Goal: Ask a question

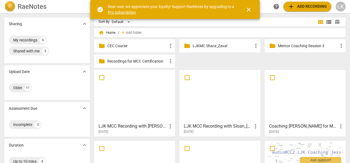
click at [112, 12] on link "Pro subscription" at bounding box center [122, 12] width 28 height 4
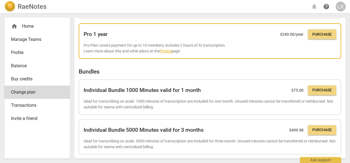
scroll to position [179, 0]
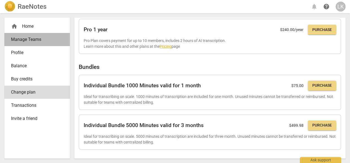
click at [34, 40] on span "Manage Teams" at bounding box center [35, 39] width 48 height 7
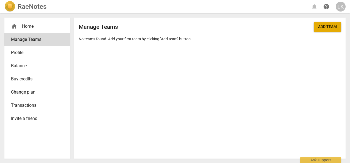
click at [22, 52] on span "Profile" at bounding box center [35, 53] width 48 height 7
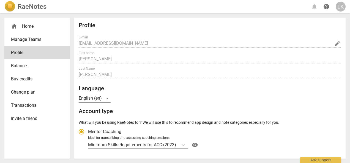
radio input "false"
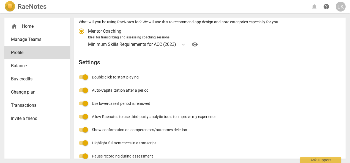
scroll to position [109, 0]
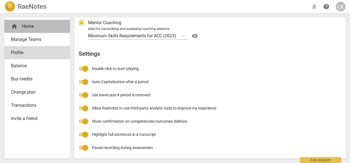
click at [32, 26] on div "home Home" at bounding box center [35, 26] width 48 height 7
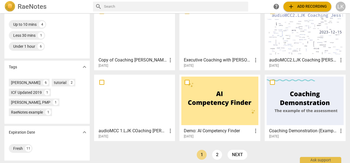
scroll to position [138, 0]
click at [313, 155] on div "Ask support" at bounding box center [320, 159] width 41 height 9
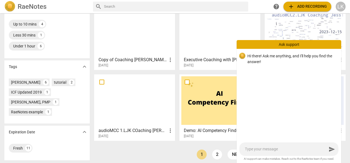
type textarea "O"
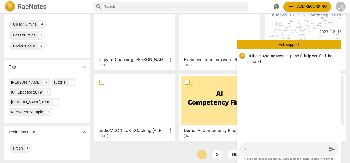
type textarea "O"
type textarea "I"
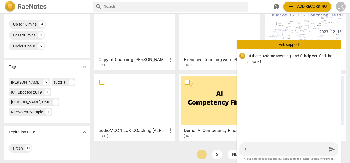
type textarea "I w"
type textarea "I wa"
type textarea "I wan"
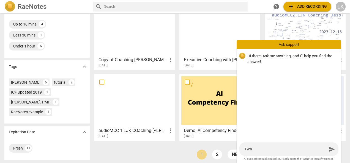
type textarea "I wan"
type textarea "I want"
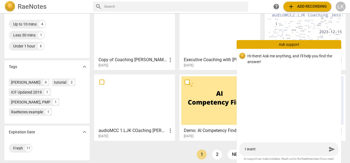
type textarea "I want t"
type textarea "I want to"
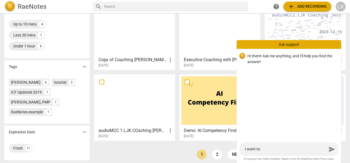
type textarea "I want to"
type textarea "I want to u"
type textarea "I want to us"
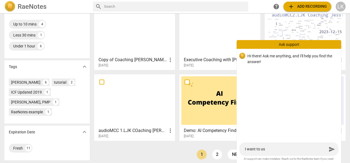
type textarea "I want to use"
type textarea "I want to use R"
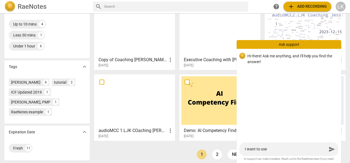
type textarea "I want to use R"
type textarea "I want to use Ra"
type textarea "I want to use [PERSON_NAME]"
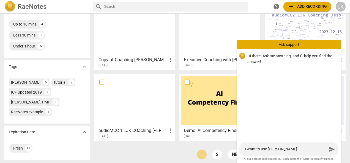
type textarea "I want to use RaeN"
type textarea "I want to use RaeNo"
type textarea "I want to use RaeNot"
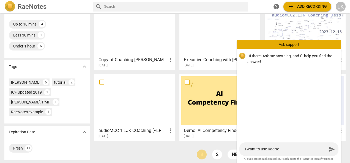
type textarea "I want to use RaeNot"
type textarea "I want to use RaeNote"
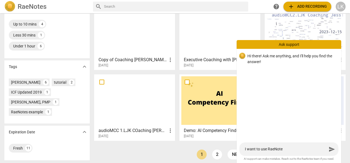
type textarea "I want to use RaeNote f"
type textarea "I want to use RaeNote fo"
type textarea "I want to use RaeNote for"
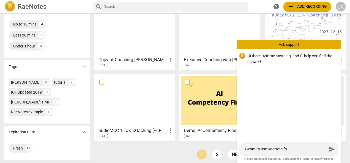
type textarea "I want to use RaeNote for"
type textarea "I want to use RaeNote for o"
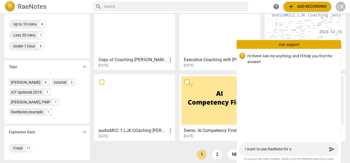
type textarea "I want to use RaeNote for ou"
type textarea "I want to use RaeNote for our"
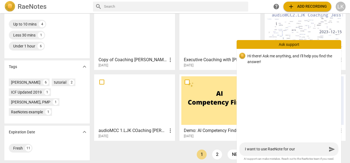
type textarea "I want to use RaeNote for our"
type textarea "I want to use RaeNote for our A"
type textarea "I want to use RaeNote for our Ac"
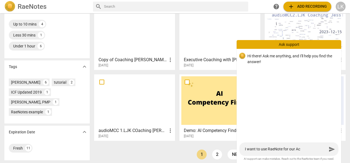
type textarea "I want to use RaeNote for our Aca"
type textarea "I want to use RaeNote for our Acad"
type textarea "I want to use RaeNote for our Acade"
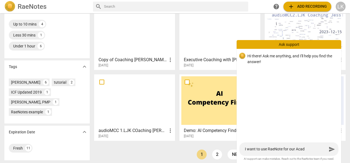
type textarea "I want to use RaeNote for our Acade"
type textarea "I want to use RaeNote for our Academ"
type textarea "I want to use RaeNote for our Academy"
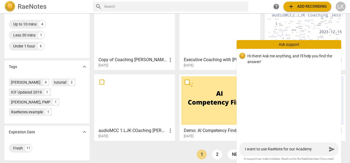
type textarea "I want to use RaeNote for our Academy,"
type textarea "I want to use RaeNote for our Academy, w"
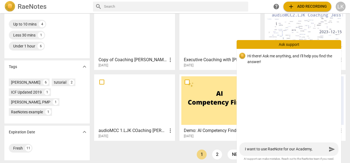
type textarea "I want to use RaeNote for our Academy, w"
type textarea "I want to use RaeNote for our Academy, wh"
type textarea "I want to use RaeNote for our Academy, whi"
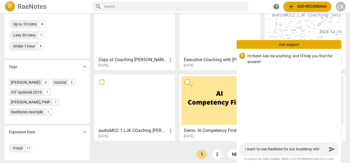
type textarea "I want to use RaeNote for our Academy, whic"
type textarea "I want to use RaeNote for our Academy, which"
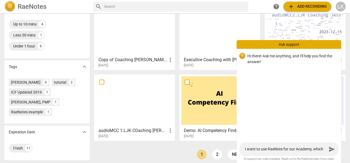
type textarea "I want to use RaeNote for our Academy, which"
type textarea "I want to use RaeNote for our Academy, which p"
type textarea "I want to use RaeNote for our Academy, which pl"
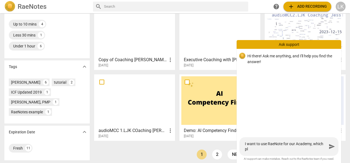
type textarea "I want to use RaeNote for our Academy, which pla"
type textarea "I want to use RaeNote for our Academy, which plan"
type textarea "I want to use RaeNote for our Academy, which plans"
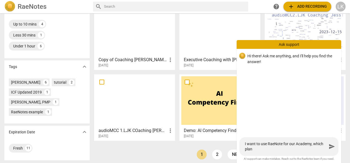
type textarea "I want to use RaeNote for our Academy, which plans"
type textarea "I want to use RaeNote for our Academy, which plans t"
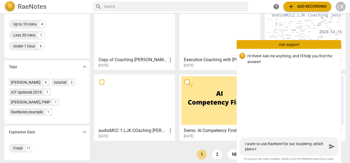
type textarea "I want to use RaeNote for our Academy, which plans to"
type textarea "I want to use RaeNote for our Academy, which plans to h"
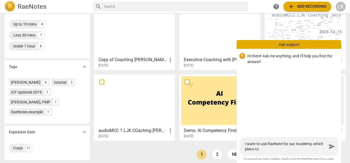
type textarea "I want to use RaeNote for our Academy, which plans to h"
type textarea "I want to use RaeNote for our Academy, which plans to ha"
type textarea "I want to use RaeNote for our Academy, which plans to hav"
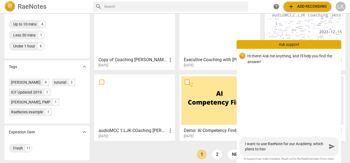
type textarea "I want to use RaeNote for our Academy, which plans to have"
type textarea "I want to use RaeNote for our Academy, which plans to have 5"
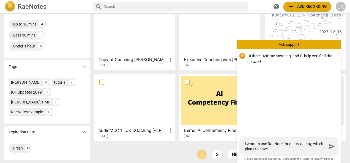
type textarea "I want to use RaeNote for our Academy, which plans to have 5"
type textarea "I want to use RaeNote for our Academy, which plans to have 50"
type textarea "I want to use RaeNote for our Academy, which plans to have 500"
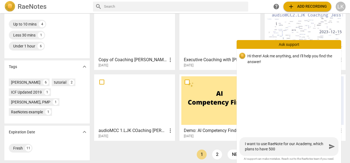
type textarea "I want to use RaeNote for our Academy, which plans to have 500"
type textarea "I want to use RaeNote for our Academy, which plans to have 500 n"
type textarea "I want to use RaeNote for our Academy, which plans to have 500 ne"
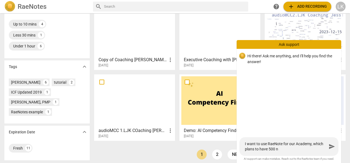
type textarea "I want to use RaeNote for our Academy, which plans to have 500 ne"
type textarea "I want to use RaeNote for our Academy, which plans to have 500 new"
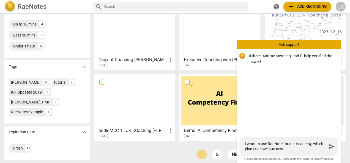
type textarea "I want to use RaeNote for our Academy, which plans to have 500 new c"
type textarea "I want to use RaeNote for our Academy, which plans to have 500 new co"
type textarea "I want to use RaeNote for our Academy, which plans to have 500 new coa"
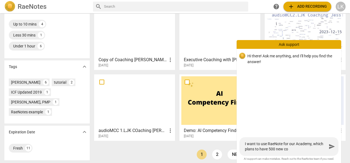
type textarea "I want to use RaeNote for our Academy, which plans to have 500 new coa"
type textarea "I want to use RaeNote for our Academy, which plans to have 500 new coac"
type textarea "I want to use RaeNote for our Academy, which plans to have 500 new coach"
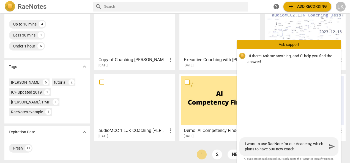
type textarea "I want to use RaeNote for our Academy, which plans to have 500 new [PERSON_NAME]"
type textarea "I want to use RaeNote for our Academy, which plans to have 500 new coaches"
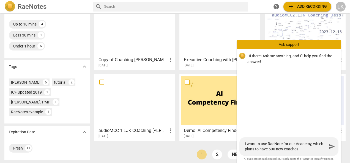
type textarea "I want to use RaeNote for our Academy, which plans to have 500 new coaches"
type textarea "I want to use RaeNote for our Academy, which plans to have 500 new coaches g"
type textarea "I want to use RaeNote for our Academy, which plans to have 500 new coaches go"
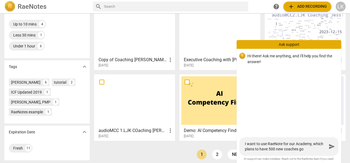
type textarea "I want to use RaeNote for our Academy, which plans to have 500 new coaches go"
type textarea "I want to use RaeNote for our Academy, which plans to have 500 new coaches go t"
type textarea "I want to use RaeNote for our Academy, which plans to have 500 new coaches go th"
type textarea "I want to use RaeNote for our Academy, which plans to have 500 new coaches go t…"
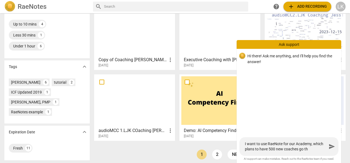
type textarea "I want to use RaeNote for our Academy, which plans to have 500 new coaches go t…"
type textarea "I want to use RaeNote for our Academy, which plans to have 500 new coaches go th"
type textarea "I want to use RaeNote for our Academy, which plans to have 500 new coaches go t…"
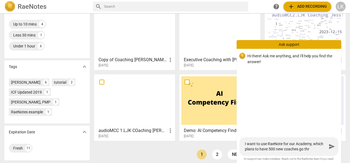
type textarea "I want to use RaeNote for our Academy, which plans to have 500 new coaches go t…"
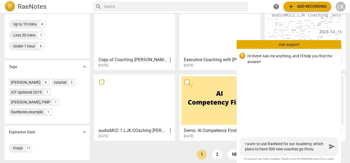
type textarea "I want to use RaeNote for our Academy, which plans to have 500 new coaches go t…"
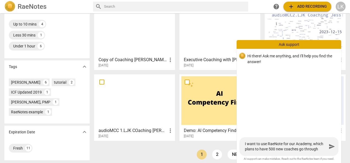
type textarea "I want to use RaeNote for our Academy, which plans to have 500 new coaches go t…"
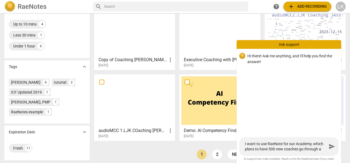
type textarea "I want to use RaeNote for our Academy, which plans to have 500 new coaches go t…"
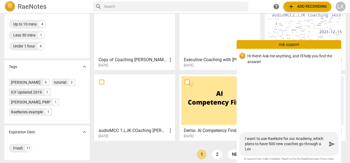
type textarea "I want to use RaeNote for our Academy, which plans to have 500 new coaches go t…"
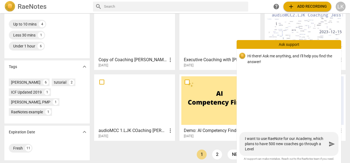
type textarea "I want to use RaeNote for our Academy, which plans to have 500 new coaches go t…"
click at [321, 144] on textarea "I want to use RaeNote for our Academy, which plans to have 500 new coaches go t…" at bounding box center [286, 144] width 82 height 16
click at [245, 149] on div "I want to use RaeNote for our Academy, which plans to have 500 new coaches go t…" at bounding box center [288, 144] width 99 height 24
click at [246, 149] on textarea "I want to use RaeNote for our Academy, which plans to have 500 new coaches go t…" at bounding box center [286, 144] width 82 height 16
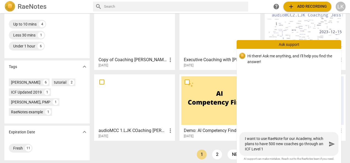
click at [271, 149] on textarea "I want to use RaeNote for our Academy, which plans to have 500 new coaches go t…" at bounding box center [286, 144] width 82 height 16
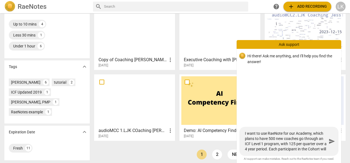
scroll to position [5, 0]
drag, startPoint x: 278, startPoint y: 150, endPoint x: 281, endPoint y: 148, distance: 4.0
click at [278, 150] on textarea "I want to use RaeNote for our Academy, which plans to have 500 new coaches go t…" at bounding box center [286, 141] width 82 height 21
click at [281, 148] on textarea "I want to use RaeNote for our Academy, which plans to have 500 new coaches go t…" at bounding box center [286, 141] width 82 height 21
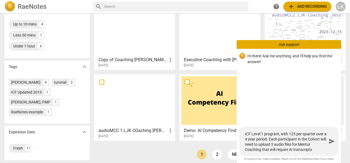
click at [313, 149] on textarea "I want to use RaeNote for our Academy, which plans to have 500 new coaches go t…" at bounding box center [286, 141] width 82 height 21
click at [266, 139] on textarea "I want to use RaeNote for our Academy, which plans to have 500 new coaches go t…" at bounding box center [286, 141] width 82 height 21
click at [268, 139] on textarea "I want to use RaeNote for our Academy, which plans to have 500 new coaches go t…" at bounding box center [286, 141] width 82 height 21
click at [319, 139] on textarea "I want to use RaeNote for our Academy, which plans to have 500 new coaches go t…" at bounding box center [286, 141] width 82 height 21
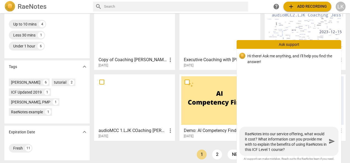
click at [319, 139] on textarea "I want to use RaeNote for our Academy, which plans to have 500 new coaches go t…" at bounding box center [286, 141] width 82 height 21
click at [265, 144] on textarea "I want to use RaeNote for our Academy, which plans to have 500 new coaches go t…" at bounding box center [286, 141] width 82 height 21
click at [311, 145] on textarea "I want to use RaeNote for our Academy, which plans to have 500 new coaches go t…" at bounding box center [286, 141] width 82 height 21
click at [310, 149] on textarea "I want to use RaeNote for our Academy, which plans to have 500 new coaches go t…" at bounding box center [286, 141] width 82 height 21
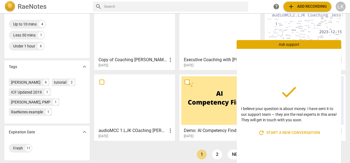
scroll to position [141, 0]
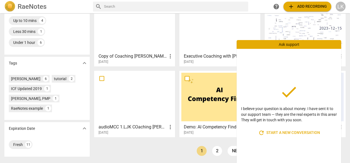
click at [314, 44] on div "Ask support" at bounding box center [289, 44] width 105 height 9
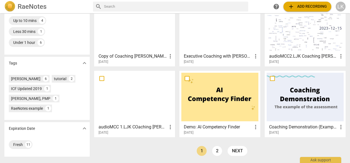
click at [23, 7] on h2 "RaeNotes" at bounding box center [32, 7] width 29 height 8
click at [216, 151] on link "2" at bounding box center [217, 151] width 10 height 10
